Goal: Information Seeking & Learning: Learn about a topic

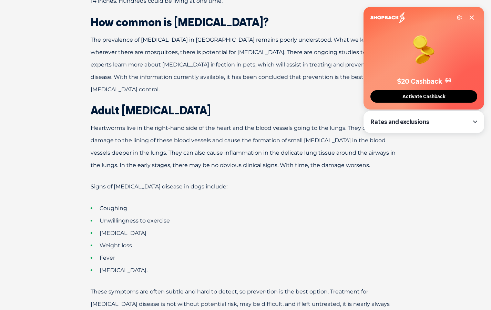
scroll to position [342, 0]
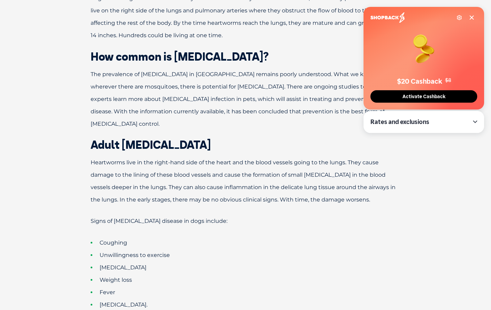
click at [471, 18] on icon at bounding box center [472, 18] width 6 height 6
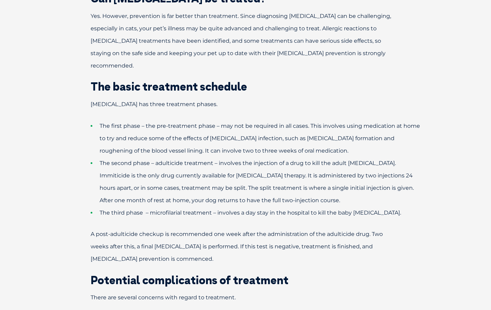
scroll to position [1117, 0]
click at [129, 122] on span "The first phase – the pre-treatment phase – may not be required in all cases. T…" at bounding box center [260, 137] width 320 height 31
click at [111, 122] on span "The first phase – the pre-treatment phase – may not be required in all cases. T…" at bounding box center [260, 137] width 320 height 31
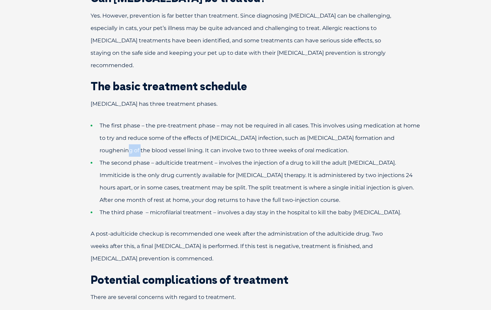
click at [111, 122] on span "The first phase – the pre-treatment phase – may not be required in all cases. T…" at bounding box center [260, 137] width 320 height 31
click at [113, 119] on li "The first phase – the pre-treatment phase – may not be required in all cases. T…" at bounding box center [258, 137] width 334 height 37
click at [114, 122] on span "The first phase – the pre-treatment phase – may not be required in all cases. T…" at bounding box center [260, 137] width 320 height 31
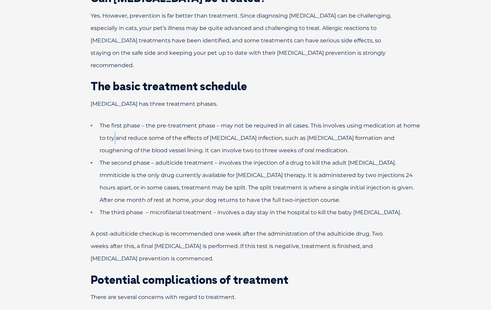
click at [114, 119] on li "The first phase – the pre-treatment phase – may not be required in all cases. T…" at bounding box center [258, 137] width 334 height 37
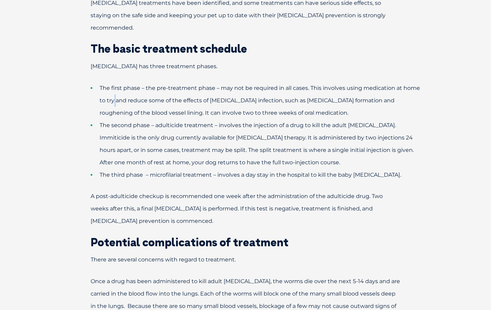
scroll to position [1155, 0]
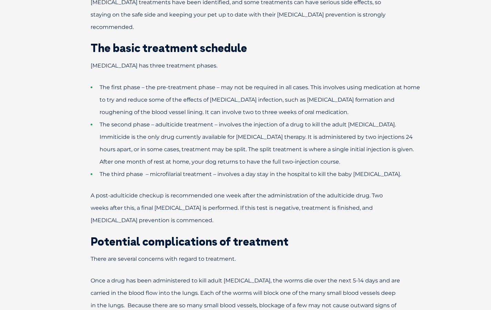
click at [114, 121] on span "The second phase – adulticide treatment – involves the injection of a drug to k…" at bounding box center [257, 143] width 314 height 44
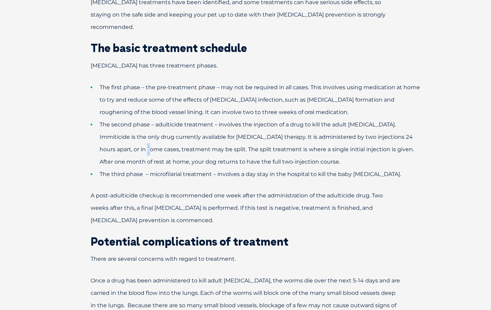
click at [114, 121] on span "The second phase – adulticide treatment – involves the injection of a drug to k…" at bounding box center [257, 143] width 314 height 44
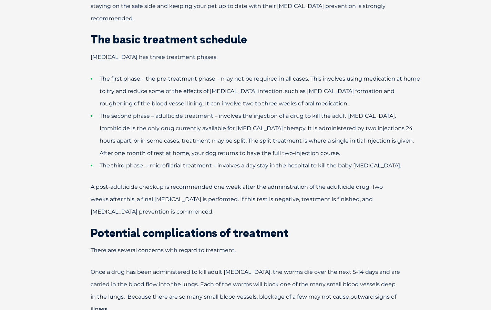
scroll to position [1164, 0]
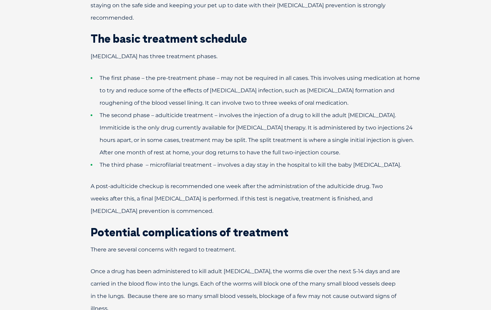
click at [114, 109] on li "The second phase – adulticide treatment – involves the injection of a drug to k…" at bounding box center [258, 134] width 334 height 50
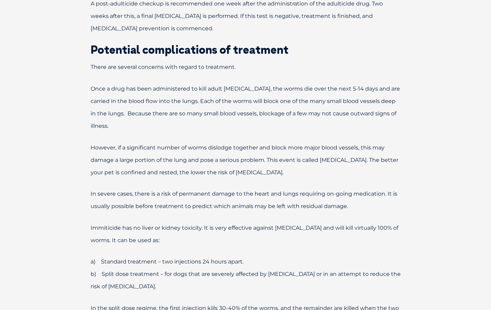
scroll to position [1348, 0]
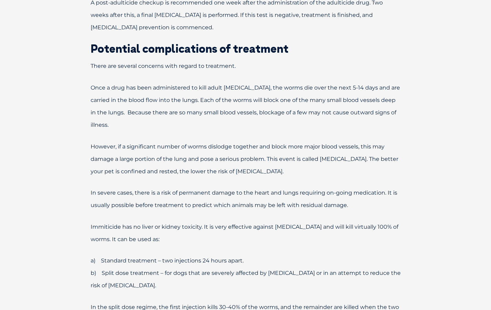
click at [114, 143] on span "However, if a significant number of worms dislodge together and block more majo…" at bounding box center [244, 158] width 307 height 31
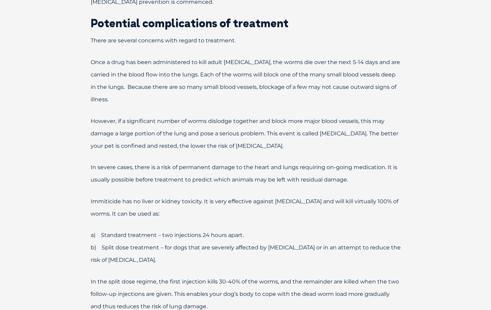
scroll to position [1374, 0]
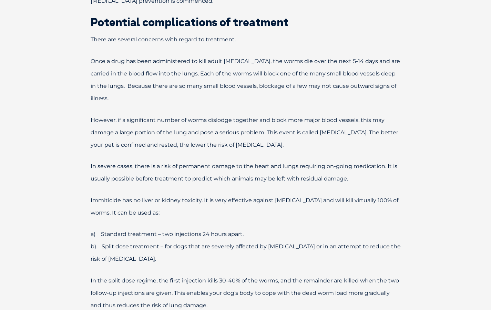
click at [114, 117] on span "However, if a significant number of worms dislodge together and block more majo…" at bounding box center [244, 132] width 307 height 31
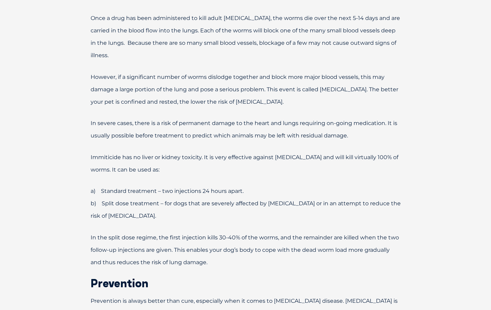
scroll to position [1420, 0]
